Goal: Information Seeking & Learning: Learn about a topic

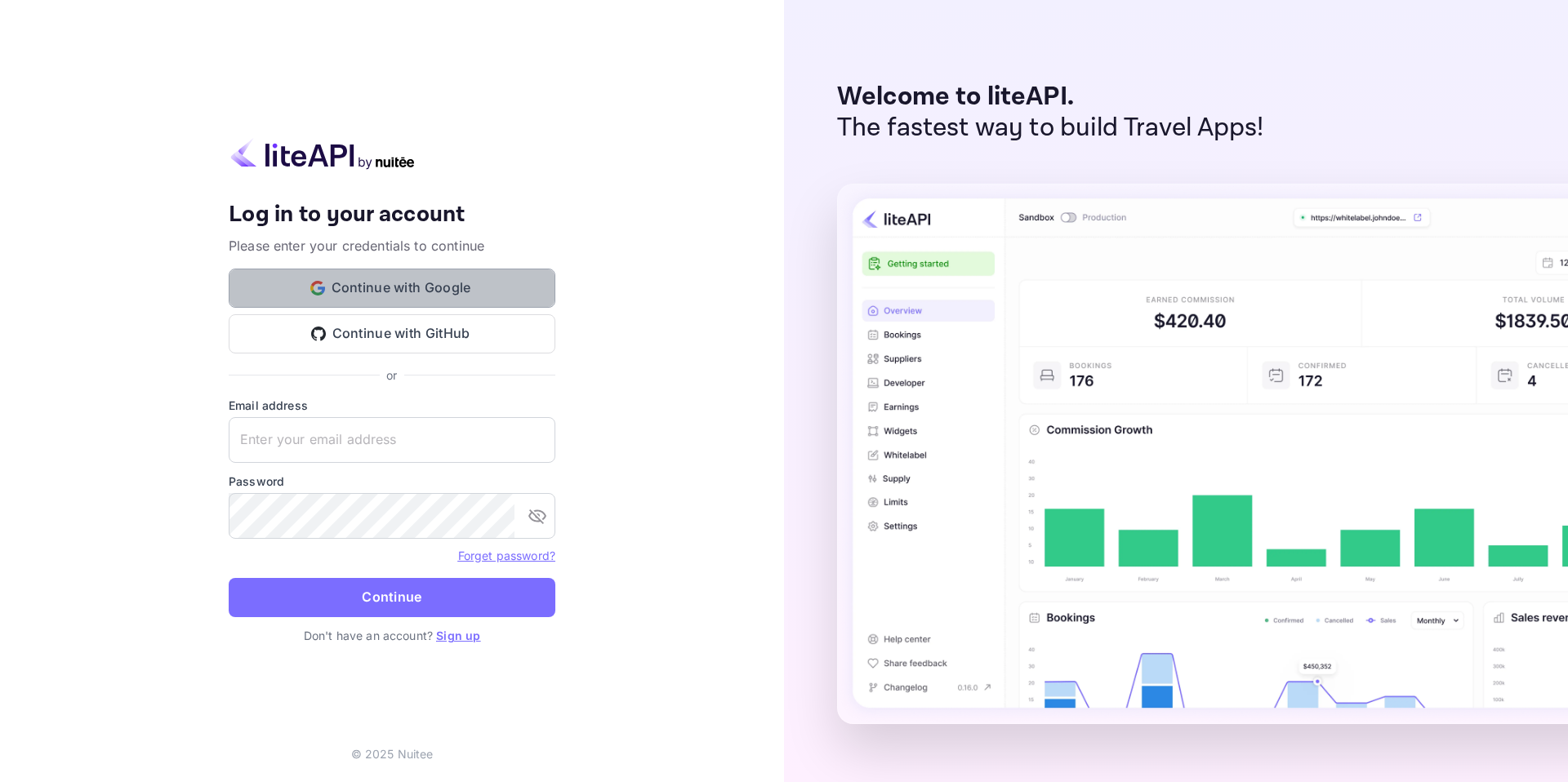
click at [481, 296] on button "Continue with Google" at bounding box center [392, 288] width 327 height 39
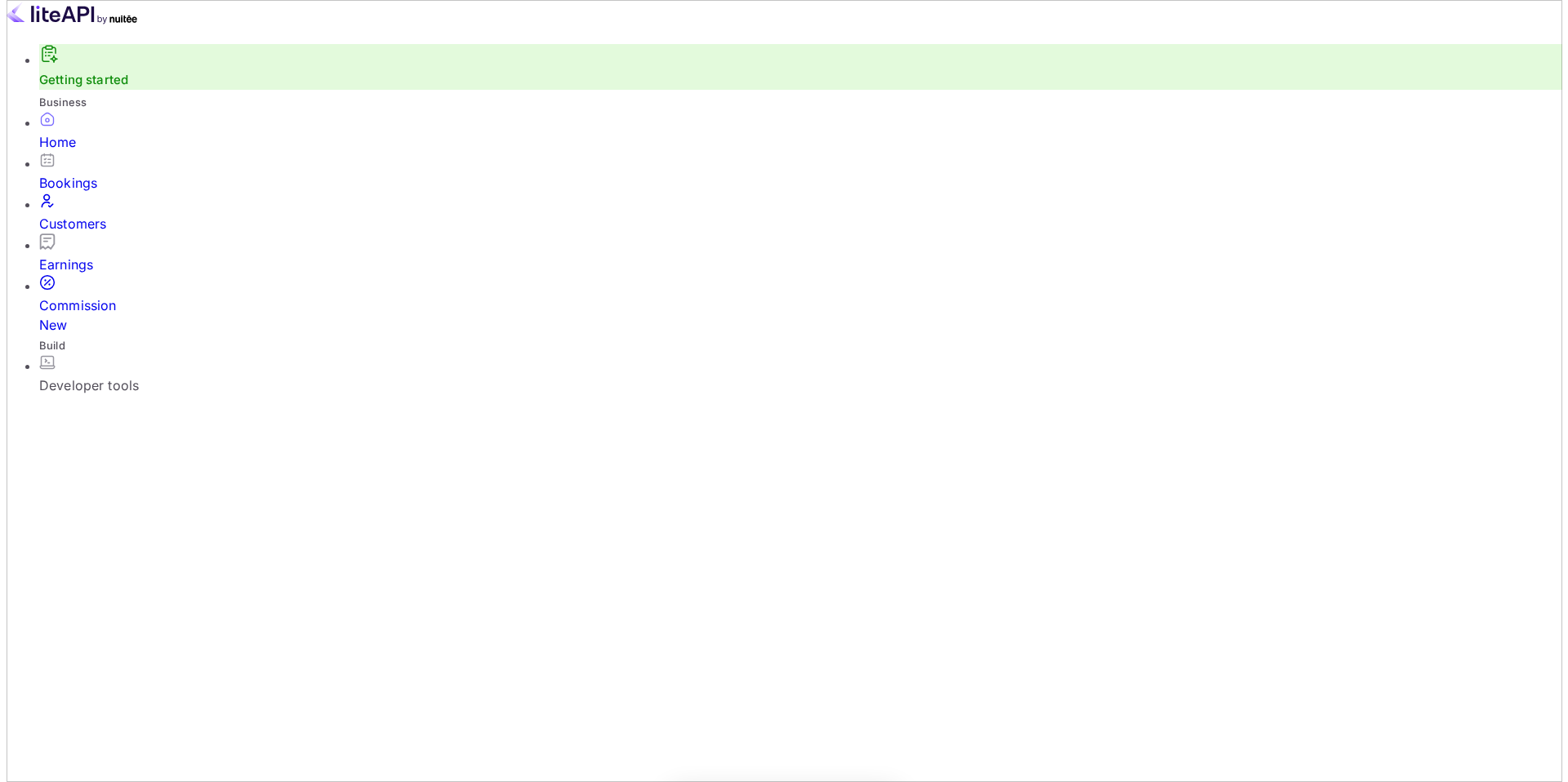
scroll to position [253, 412]
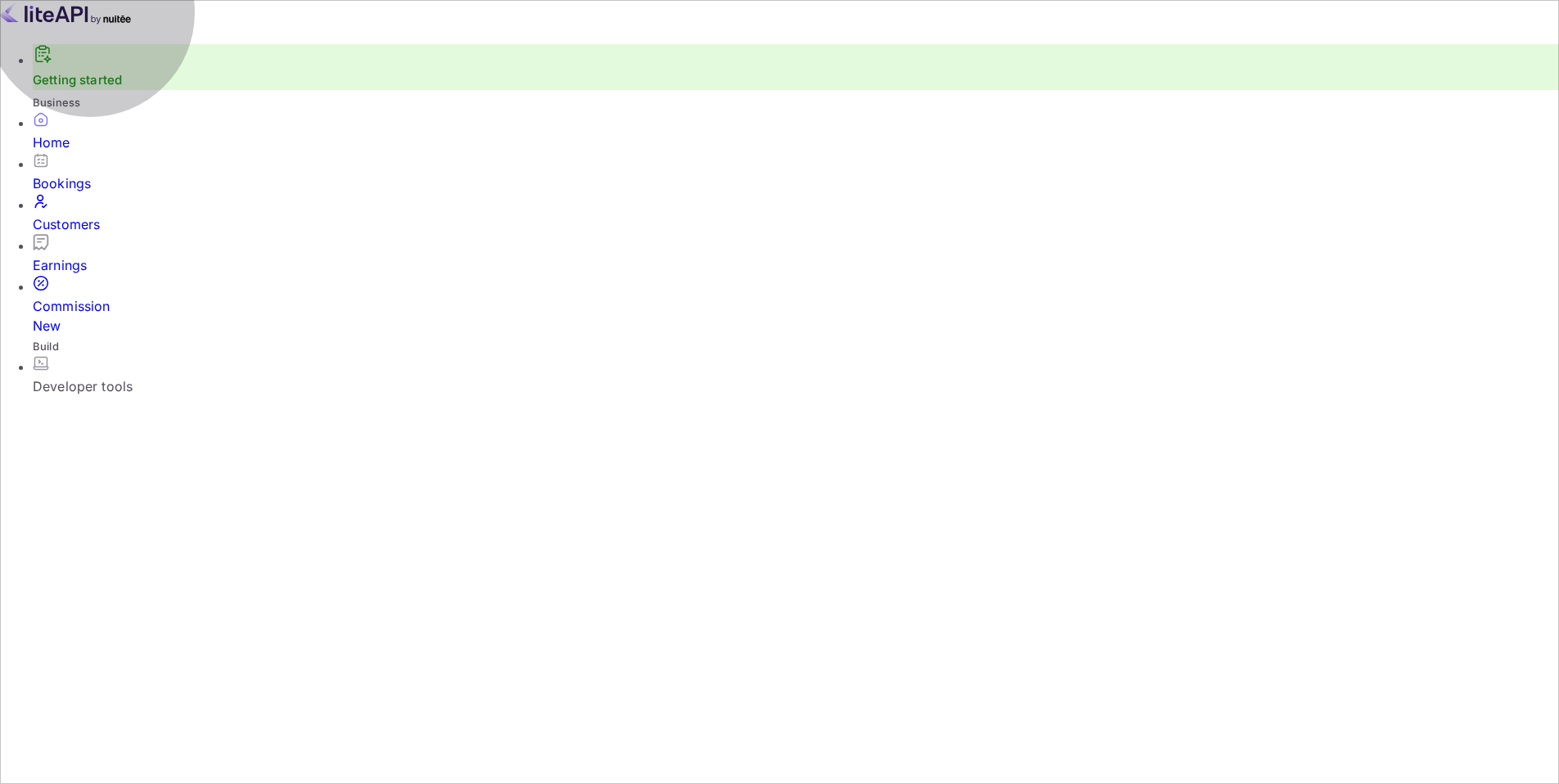
click at [100, 377] on div "Developer tools" at bounding box center [796, 387] width 1527 height 20
